Goal: Task Accomplishment & Management: Complete application form

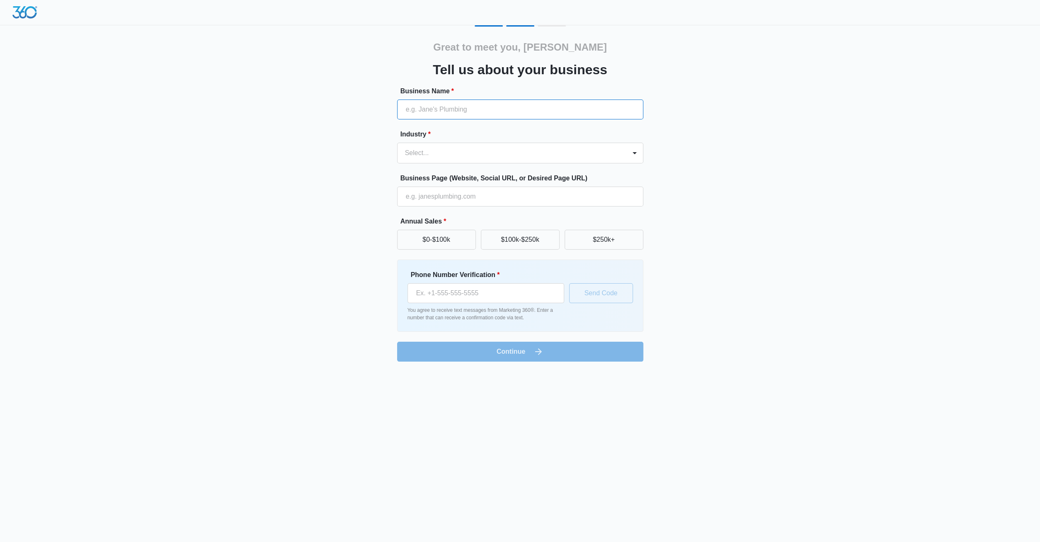
click at [498, 112] on input "Business Name *" at bounding box center [520, 110] width 246 height 20
type input "[US_STATE][GEOGRAPHIC_DATA]"
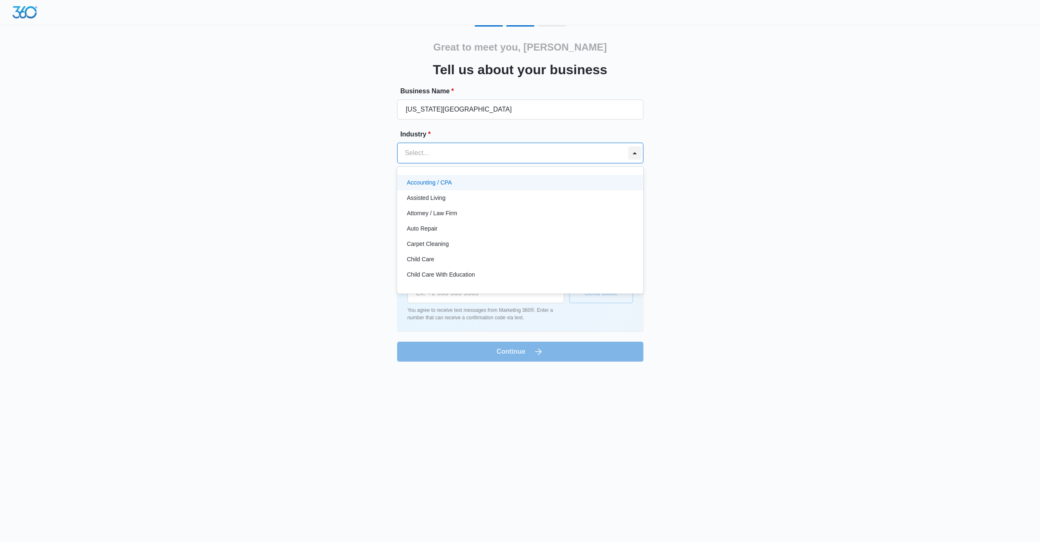
click at [637, 154] on div at bounding box center [634, 152] width 13 height 13
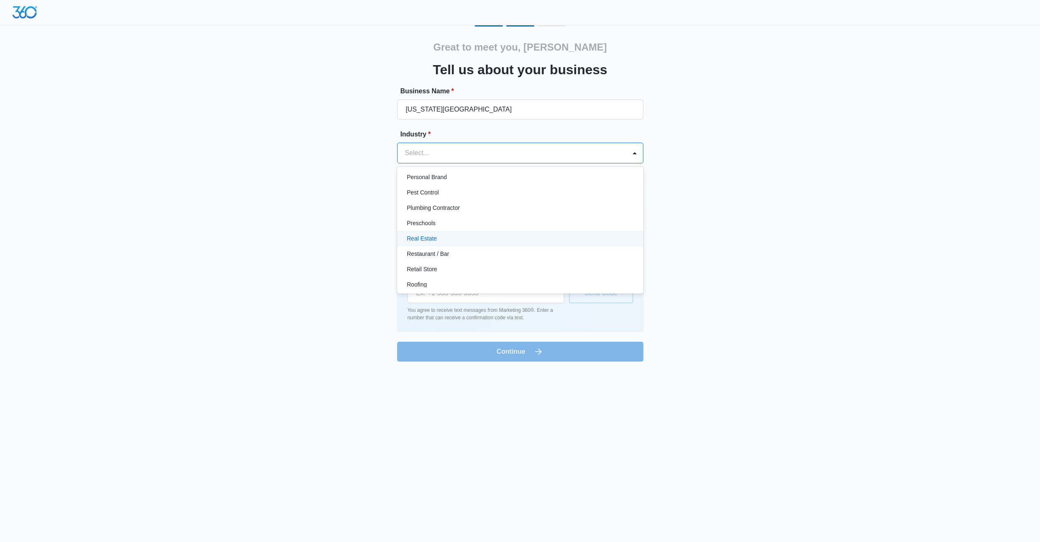
click at [428, 235] on p "Real Estate" at bounding box center [422, 238] width 30 height 9
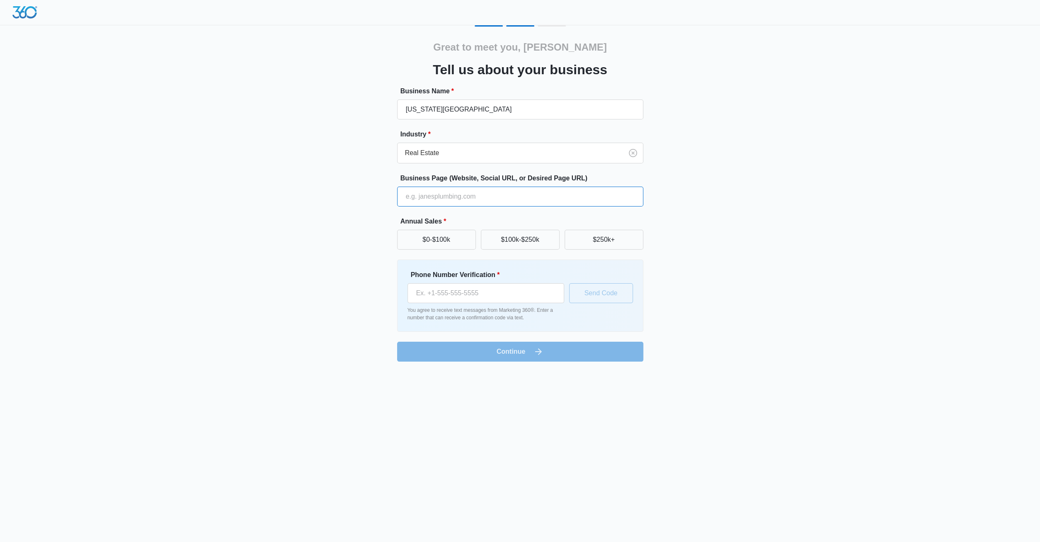
click at [481, 198] on input "Business Page (Website, Social URL, or Desired Page URL)" at bounding box center [520, 197] width 246 height 20
type input "[DOMAIN_NAME]"
click at [467, 292] on input "Phone Number Verification *" at bounding box center [486, 293] width 157 height 20
type input "[PHONE_NUMBER]"
click at [609, 293] on button "Send Code" at bounding box center [601, 293] width 64 height 20
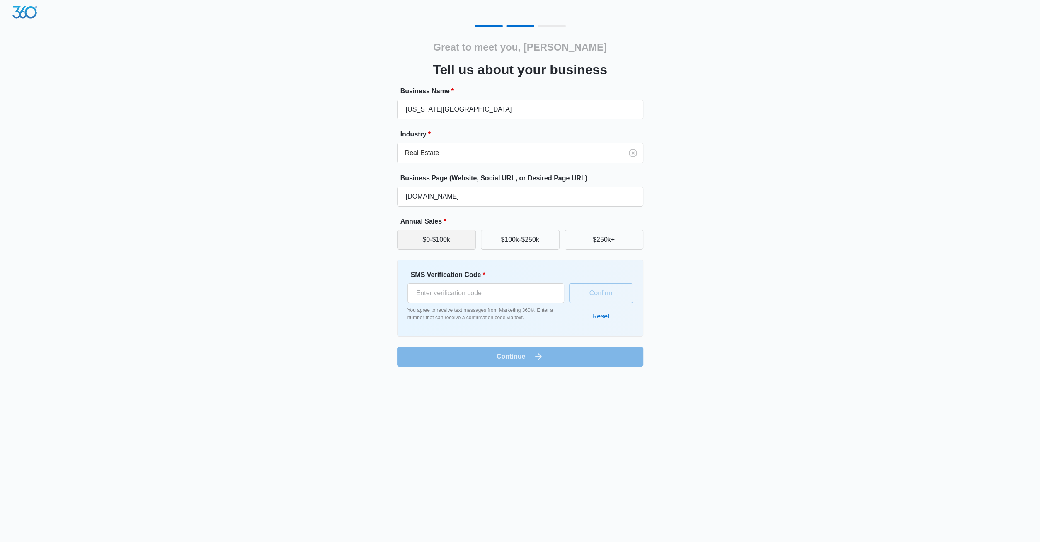
click at [440, 245] on button "$0-$100k" at bounding box center [436, 240] width 79 height 20
click at [513, 288] on input "SMS Verification Code *" at bounding box center [486, 293] width 157 height 20
type input "344315"
click at [532, 356] on form "Business Name * [US_STATE] Real Estate University Industry * Real Estate Busine…" at bounding box center [520, 226] width 246 height 280
click at [513, 357] on form "Business Name * [US_STATE] Real Estate University Industry * Real Estate Busine…" at bounding box center [520, 226] width 246 height 280
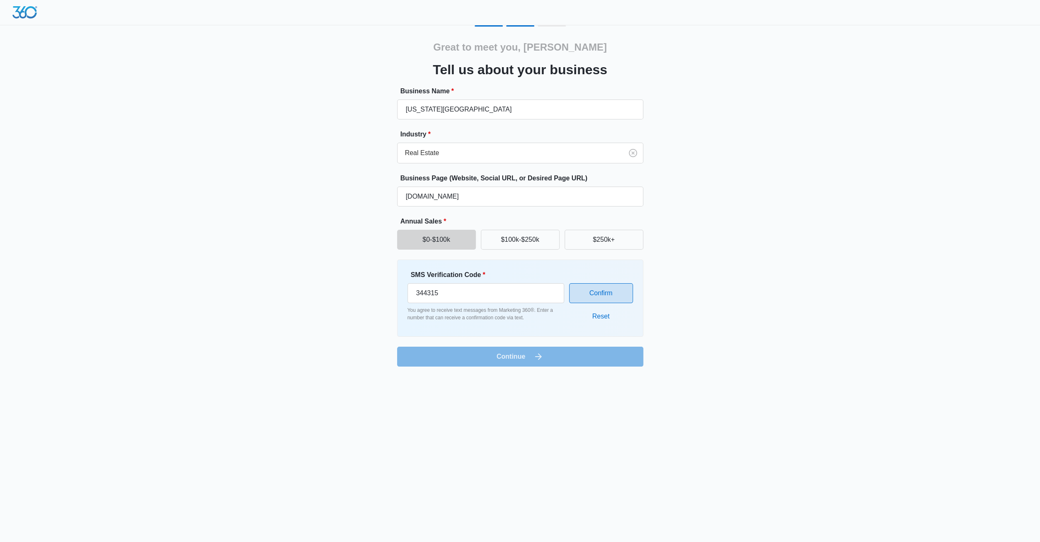
click at [602, 290] on button "Confirm" at bounding box center [601, 293] width 64 height 20
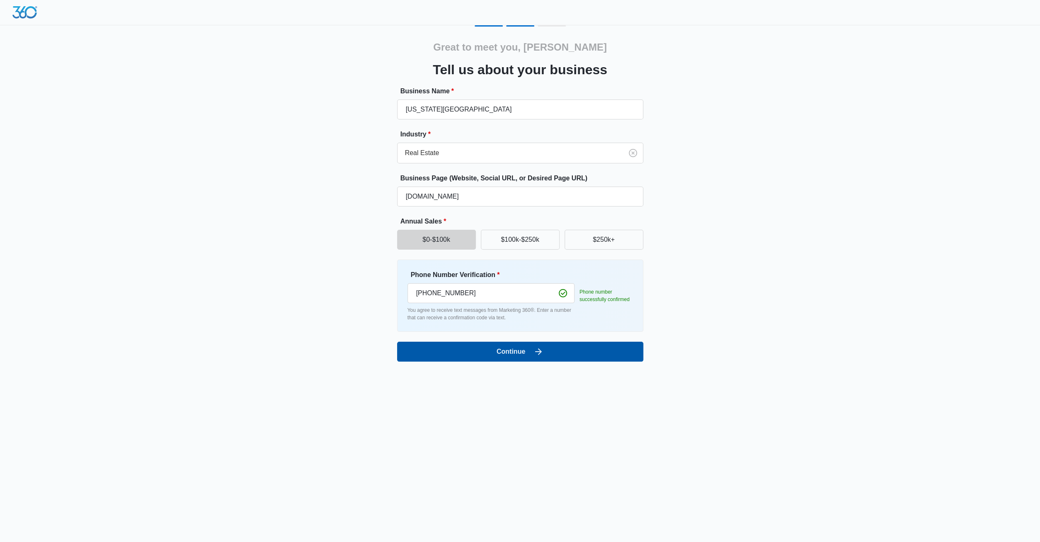
click at [510, 349] on button "Continue" at bounding box center [520, 352] width 246 height 20
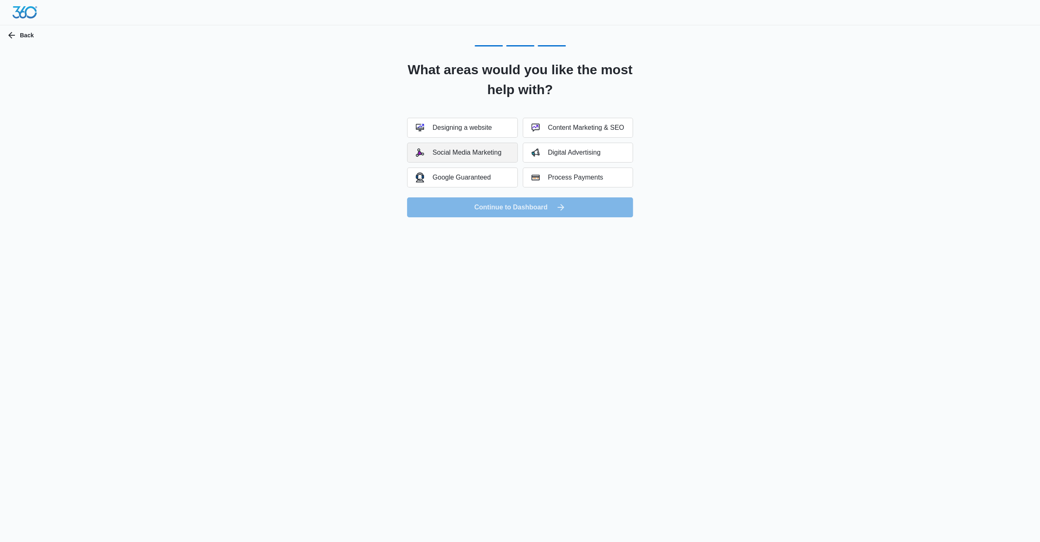
click at [456, 146] on button "Social Media Marketing" at bounding box center [462, 153] width 110 height 20
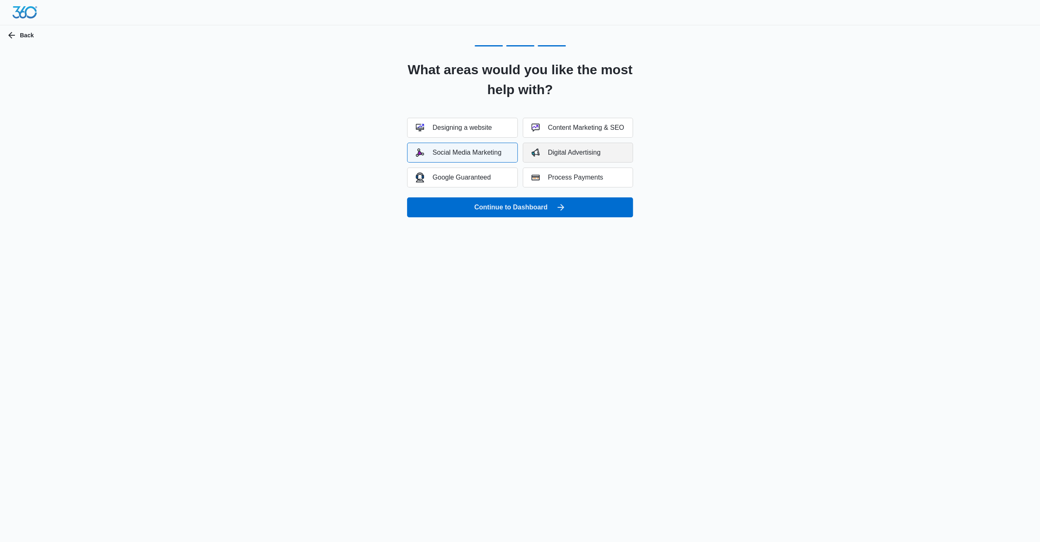
click at [585, 153] on div "Digital Advertising" at bounding box center [566, 152] width 69 height 8
click at [522, 209] on button "Continue to Dashboard" at bounding box center [520, 207] width 226 height 20
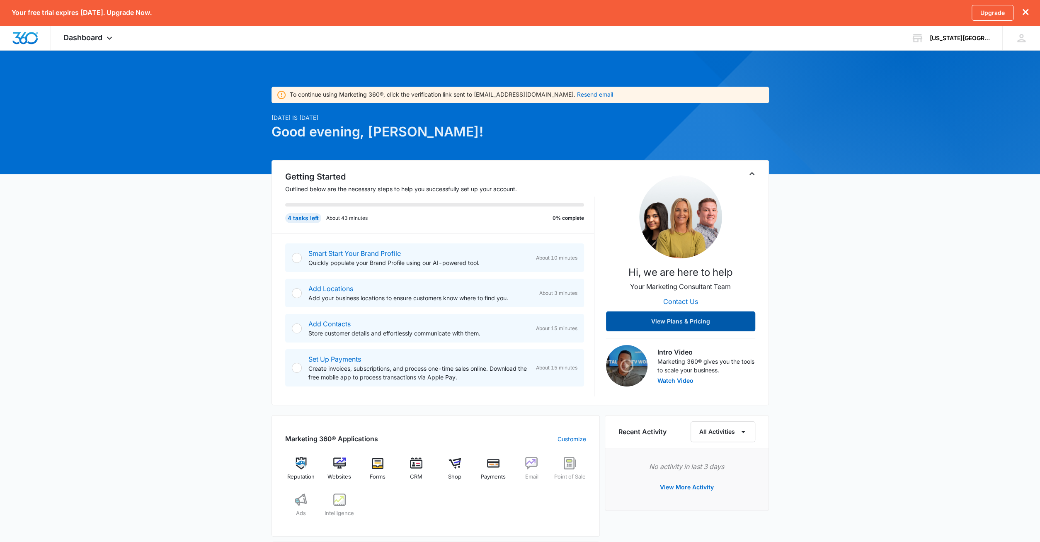
click at [686, 322] on button "View Plans & Pricing" at bounding box center [680, 321] width 149 height 20
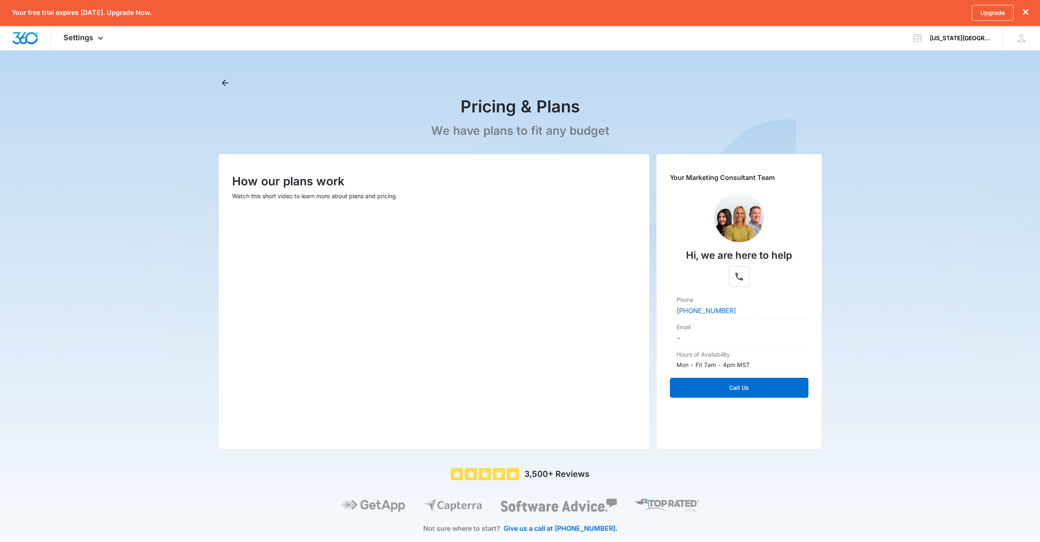
scroll to position [19, 0]
